Goal: Navigation & Orientation: Find specific page/section

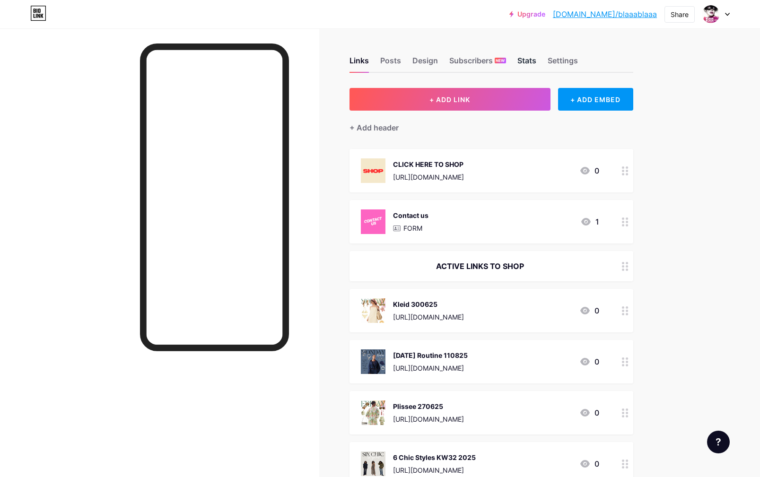
click at [532, 61] on div "Stats" at bounding box center [526, 63] width 19 height 17
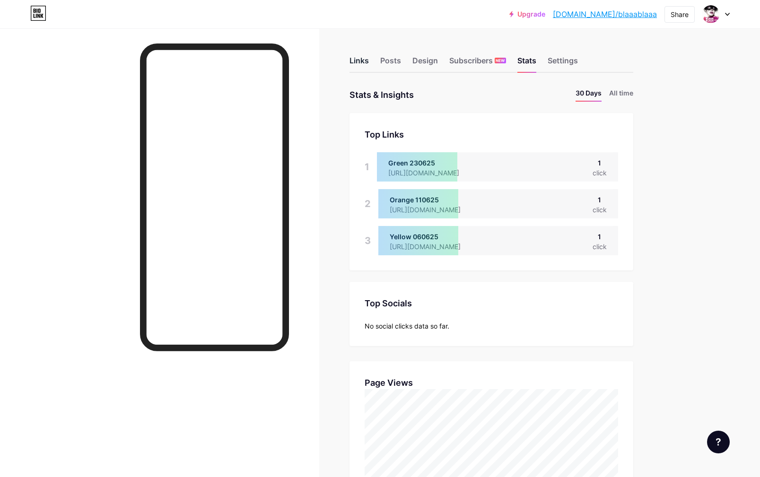
click at [359, 61] on div "Links" at bounding box center [359, 63] width 19 height 17
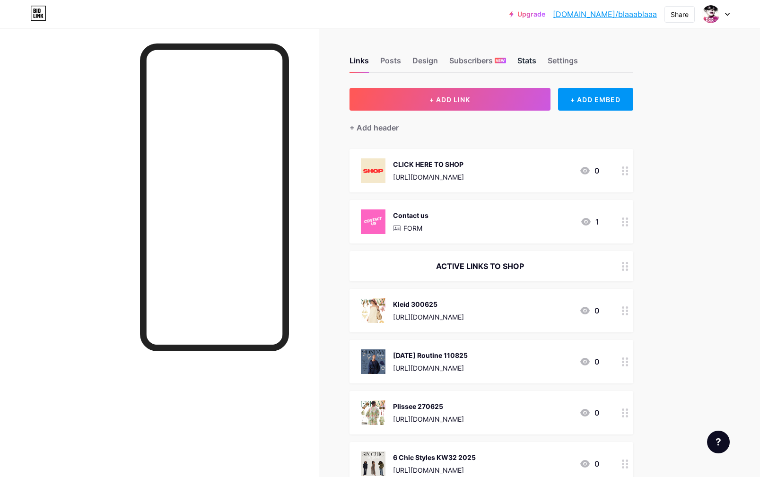
click at [521, 60] on div "Stats" at bounding box center [526, 63] width 19 height 17
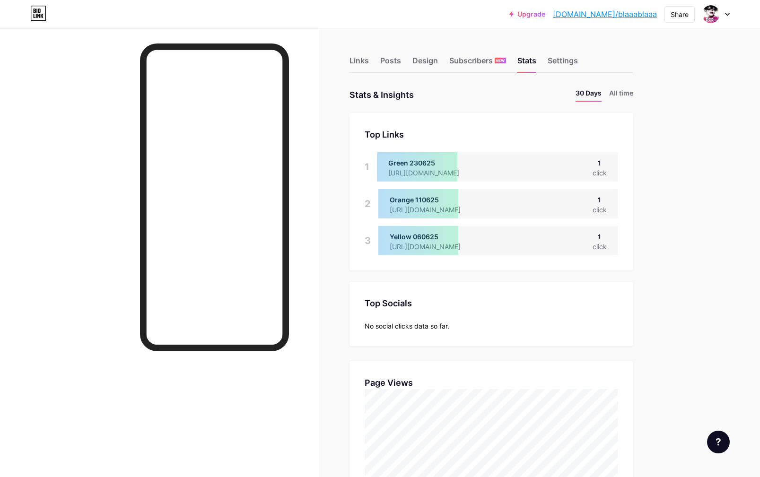
drag, startPoint x: 356, startPoint y: 59, endPoint x: 257, endPoint y: 3, distance: 113.9
click at [356, 59] on div "Links" at bounding box center [359, 63] width 19 height 17
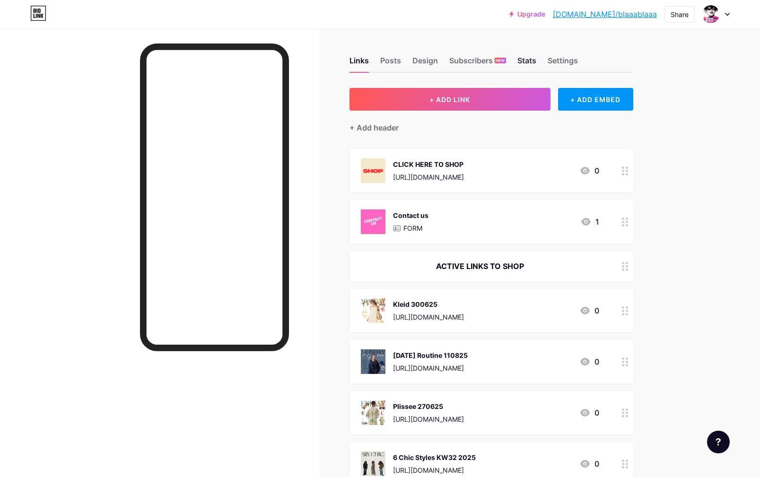
click at [523, 62] on div "Stats" at bounding box center [526, 63] width 19 height 17
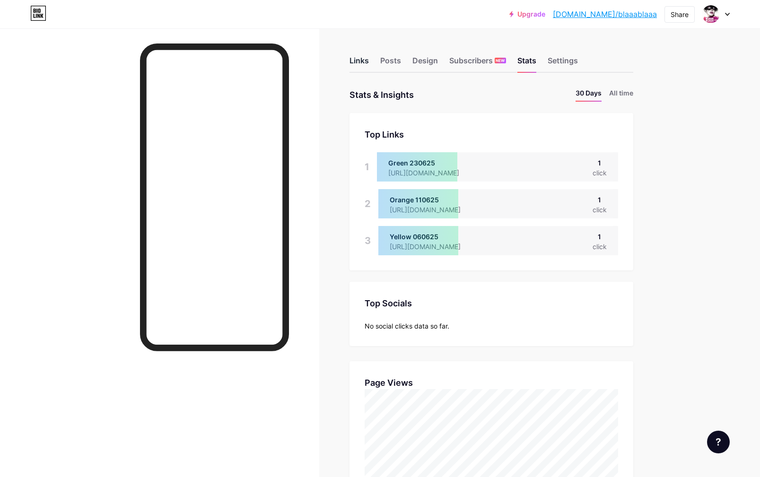
click at [359, 60] on div "Links" at bounding box center [359, 63] width 19 height 17
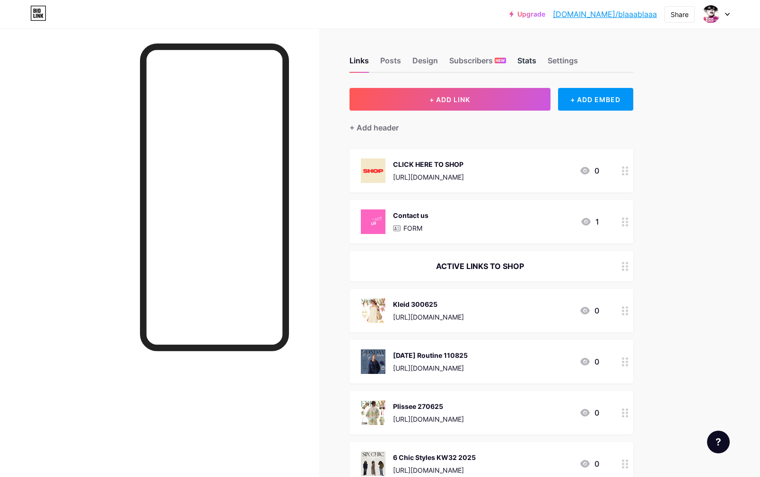
click at [530, 61] on div "Stats" at bounding box center [526, 63] width 19 height 17
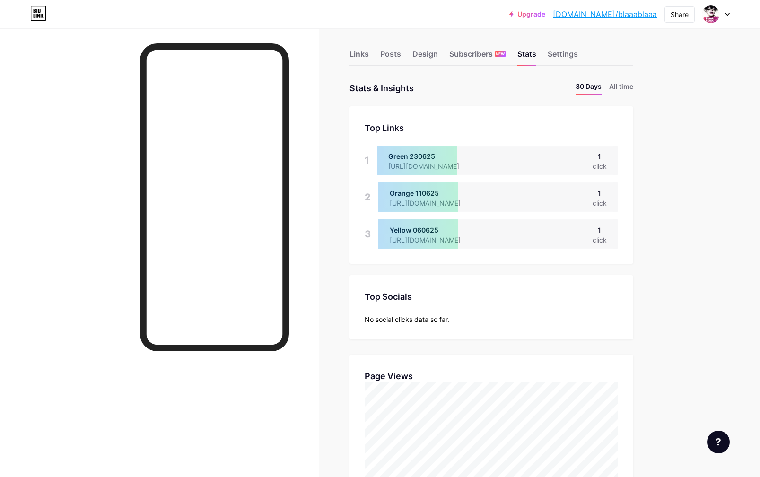
scroll to position [9, 0]
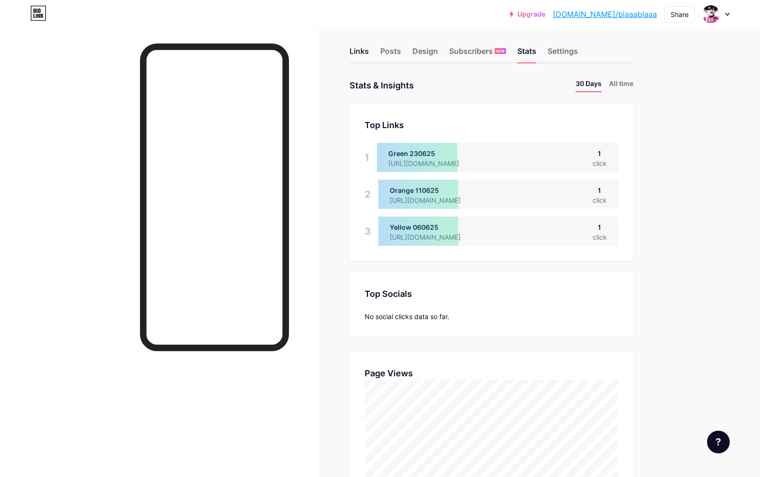
click at [359, 51] on div "Links" at bounding box center [359, 53] width 19 height 17
